Goal: Information Seeking & Learning: Learn about a topic

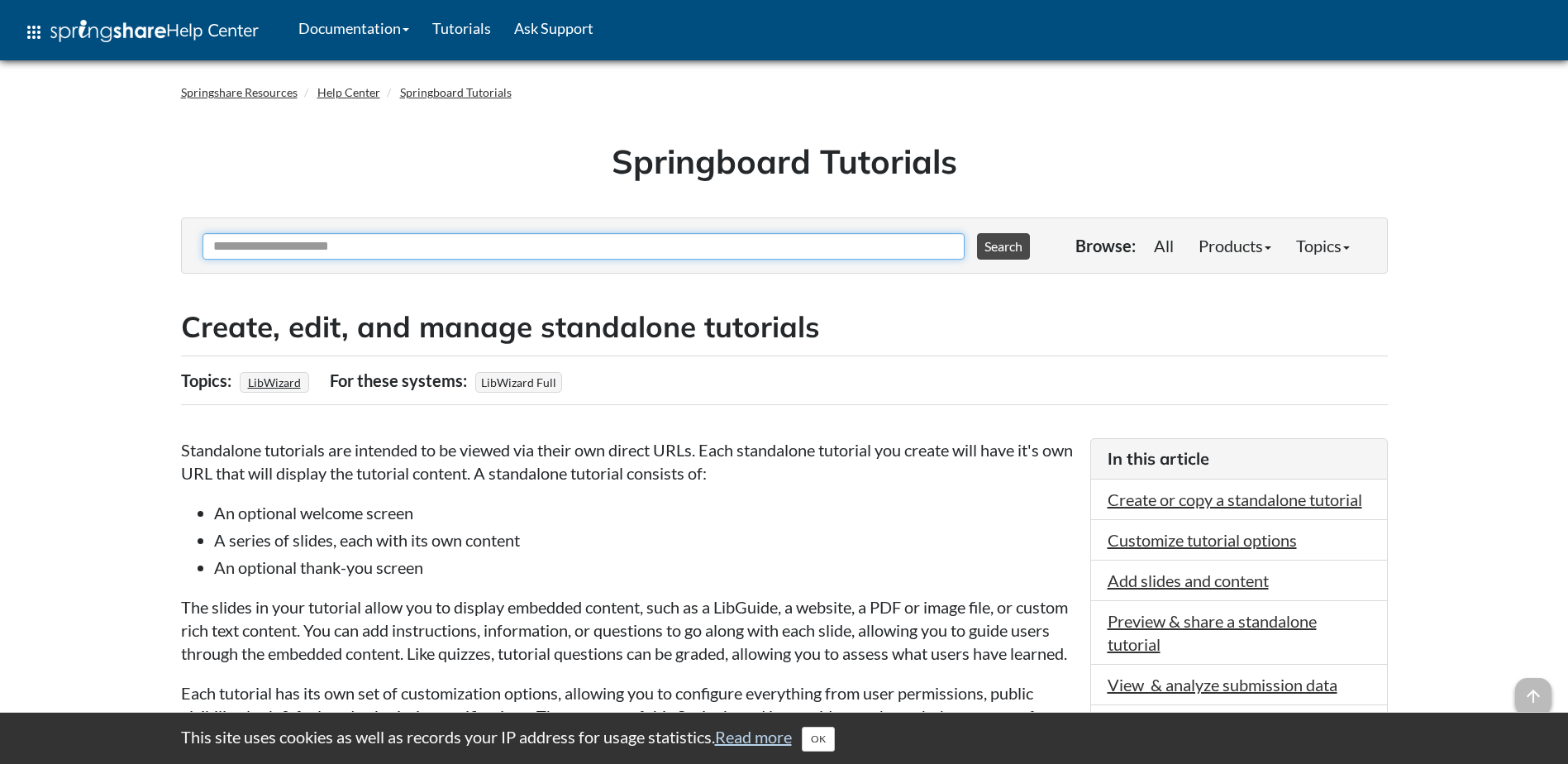
click at [428, 246] on input "Ask Another Question" at bounding box center [584, 246] width 762 height 26
type input "**********"
click at [977, 233] on button "Search" at bounding box center [1004, 246] width 53 height 26
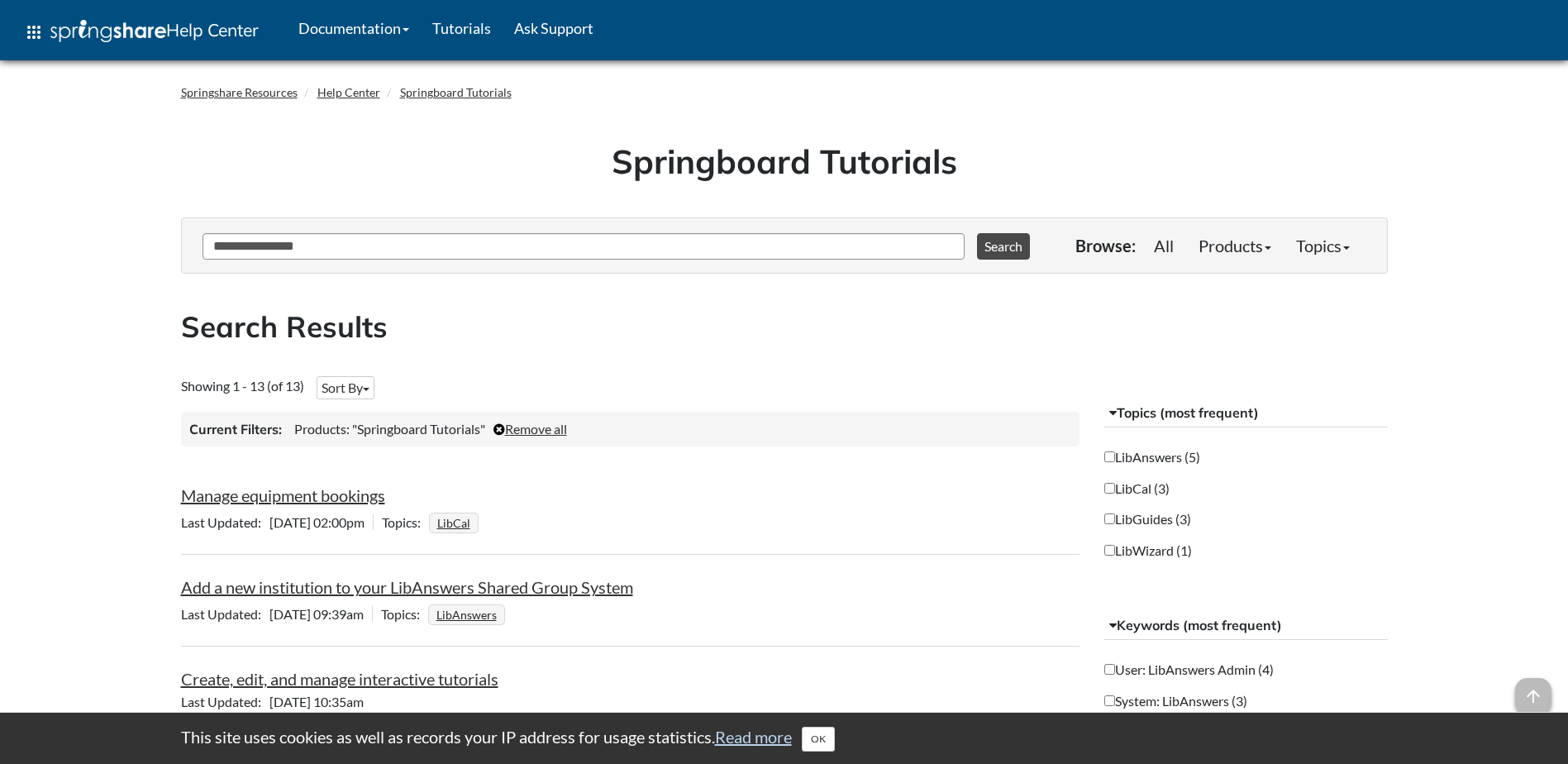
scroll to position [83, 0]
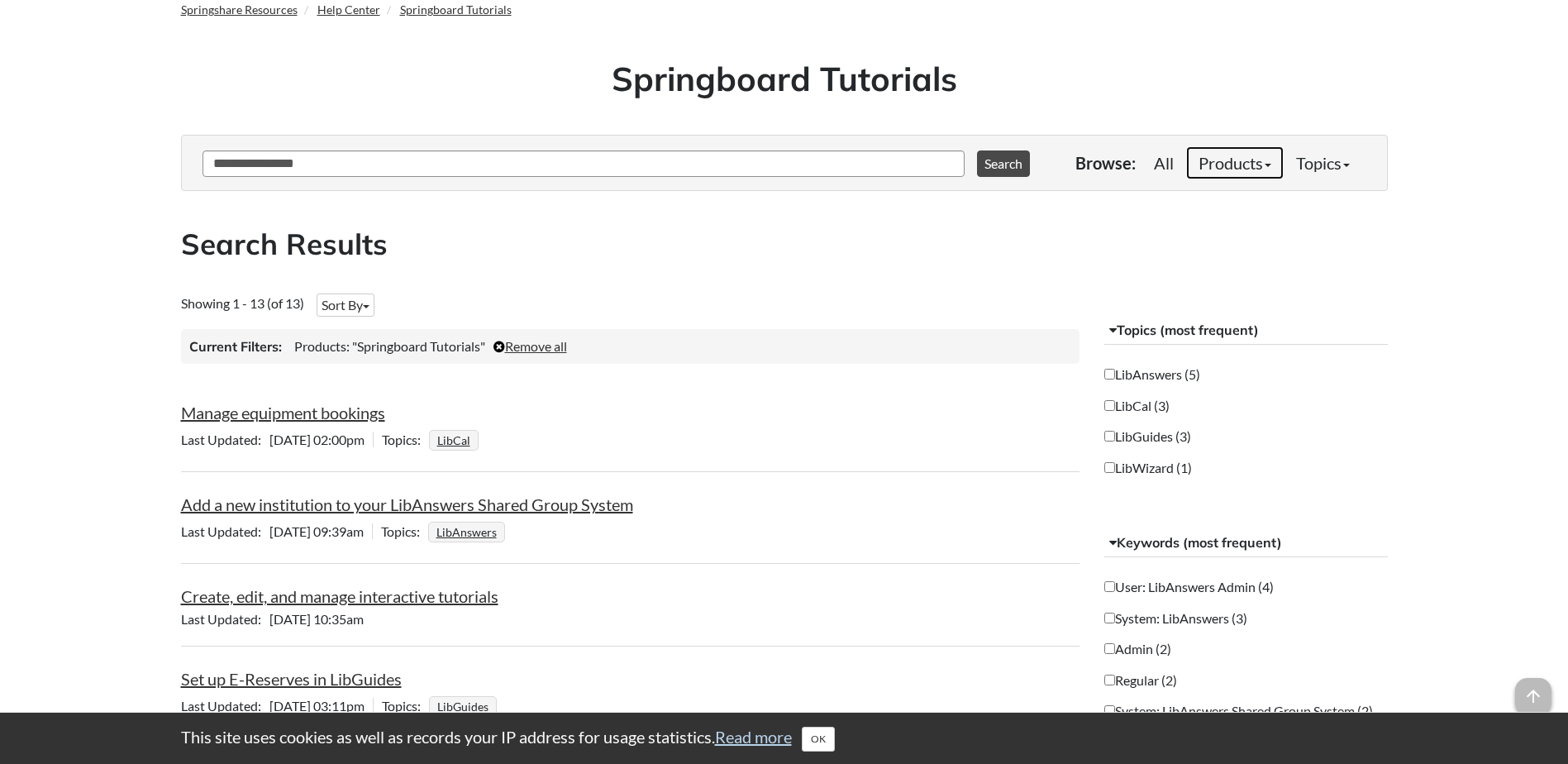
click at [1239, 161] on link "Products" at bounding box center [1234, 162] width 97 height 33
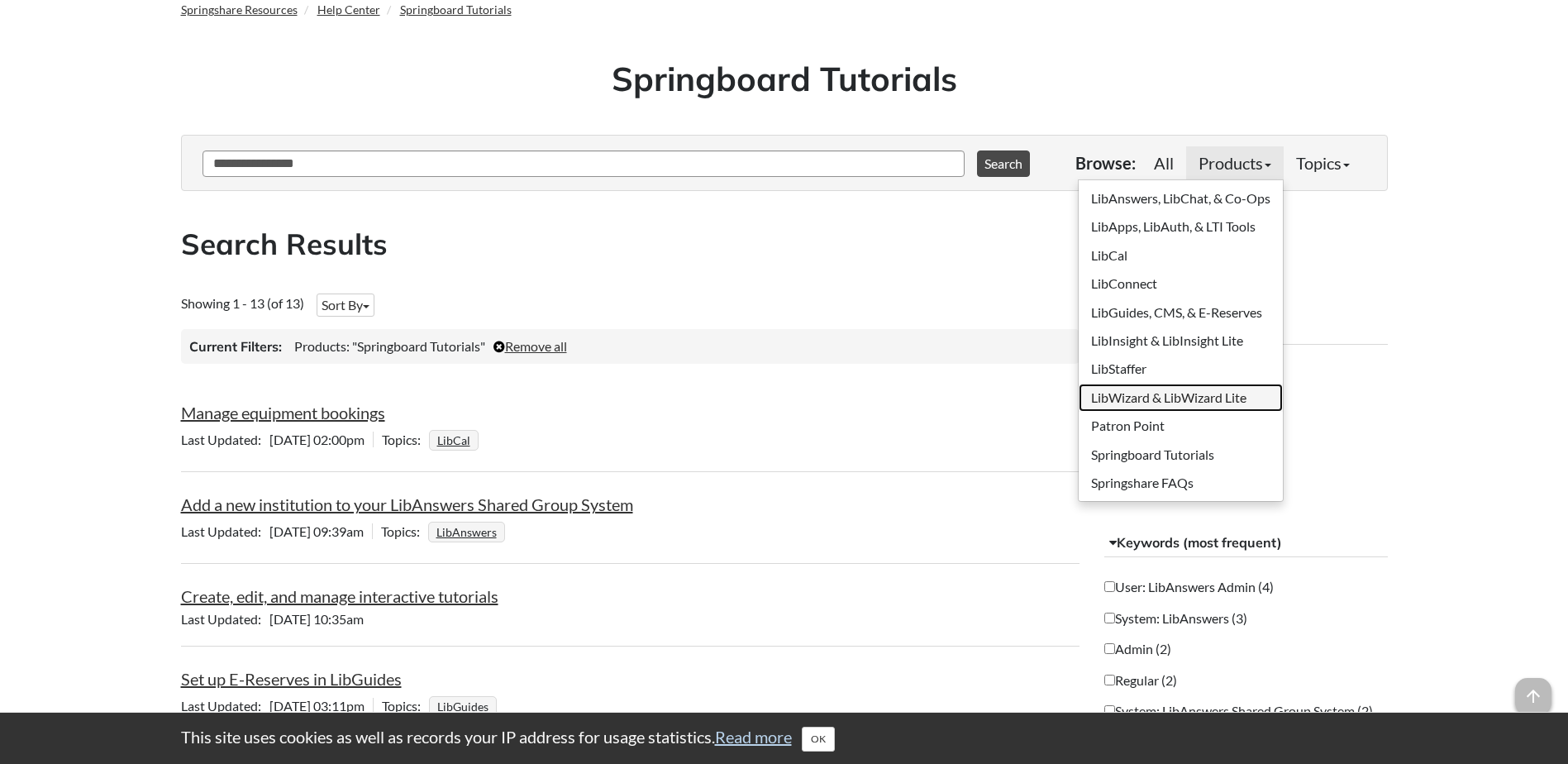
click at [1142, 395] on link "LibWizard & LibWizard Lite" at bounding box center [1181, 397] width 204 height 28
